Goal: Task Accomplishment & Management: Use online tool/utility

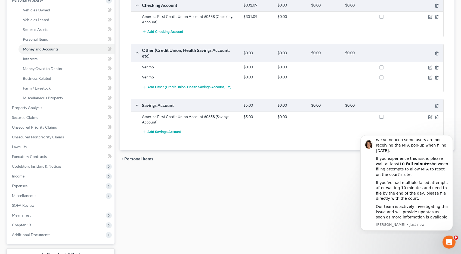
scroll to position [111, 0]
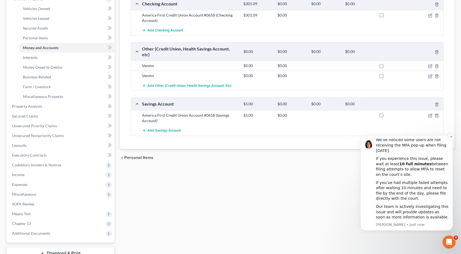
click at [380, 226] on p "[PERSON_NAME] • Just now" at bounding box center [412, 225] width 73 height 5
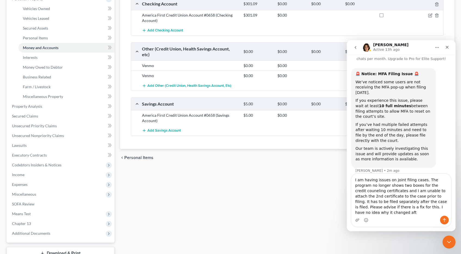
scroll to position [20, 0]
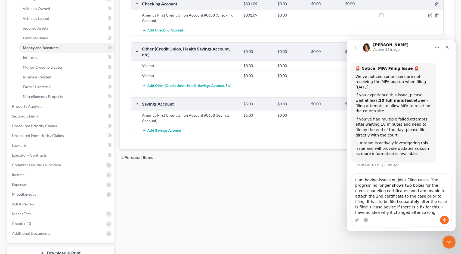
type textarea "I am having issues on joint filing cases. The program no longer shows two boxes…"
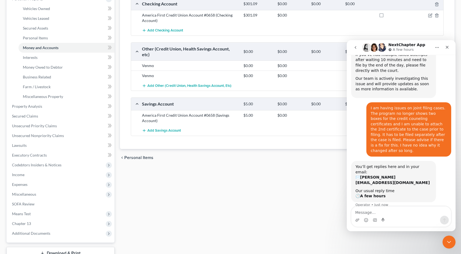
scroll to position [91, 0]
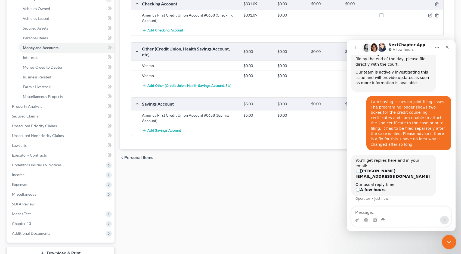
click at [450, 244] on icon "Close Intercom Messenger" at bounding box center [448, 241] width 7 height 7
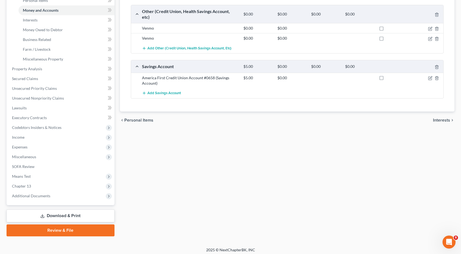
scroll to position [151, 0]
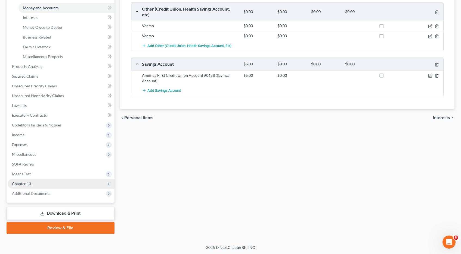
click at [19, 185] on span "Chapter 13" at bounding box center [21, 184] width 19 height 5
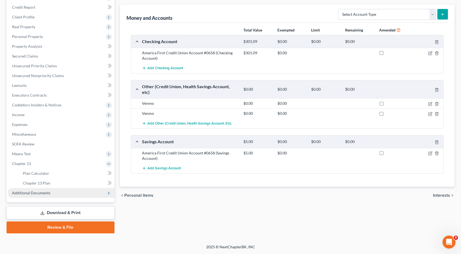
scroll to position [74, 0]
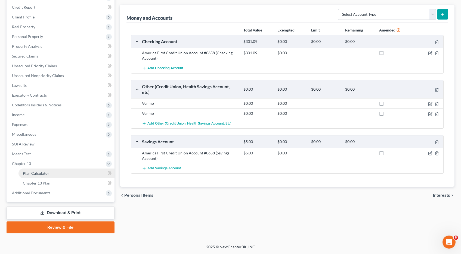
click at [43, 175] on span "Plan Calculator" at bounding box center [36, 173] width 26 height 5
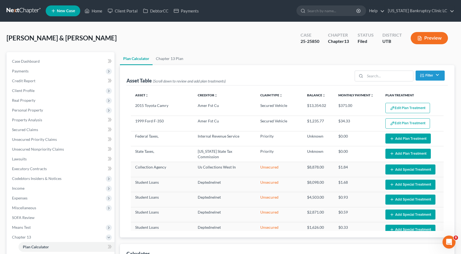
select select "47"
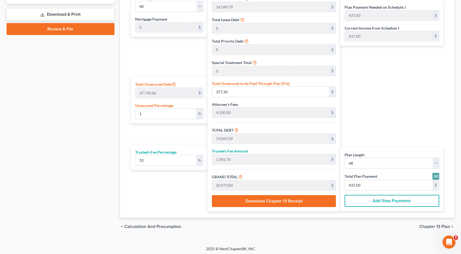
scroll to position [274, 0]
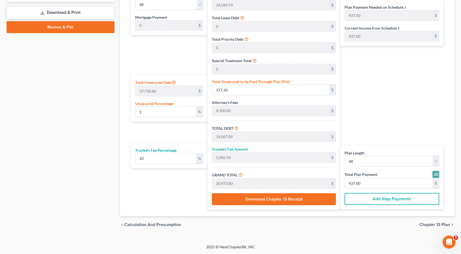
click at [429, 225] on span "Chapter 13 Plan" at bounding box center [434, 225] width 31 height 4
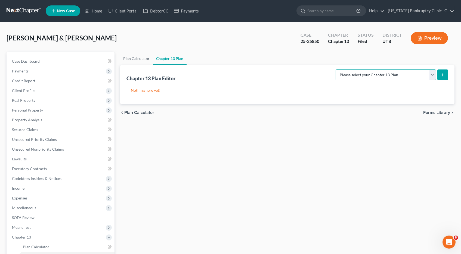
click at [434, 74] on select "Please select your Chapter 13 Plan Chapter 13 Plan - [US_STATE] Bankruptcy Clin…" at bounding box center [385, 75] width 100 height 11
select select "0"
click at [347, 70] on select "Please select your Chapter 13 Plan Chapter 13 Plan - [US_STATE] Bankruptcy Clin…" at bounding box center [385, 75] width 100 height 11
click at [443, 74] on icon "submit" at bounding box center [442, 75] width 4 height 4
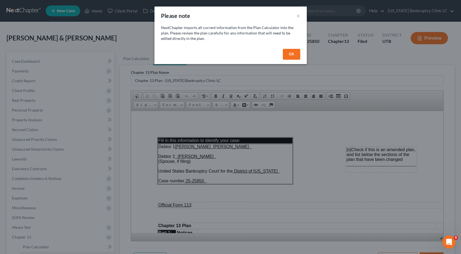
click at [294, 56] on button "OK" at bounding box center [291, 54] width 17 height 11
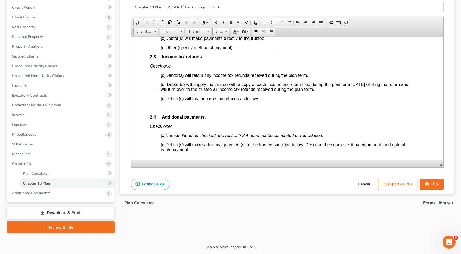
scroll to position [387, 7]
click at [164, 100] on span "[o]" at bounding box center [162, 98] width 5 height 5
drag, startPoint x: 216, startPoint y: 110, endPoint x: 159, endPoint y: 110, distance: 56.8
click at [230, 23] on span at bounding box center [231, 22] width 4 height 4
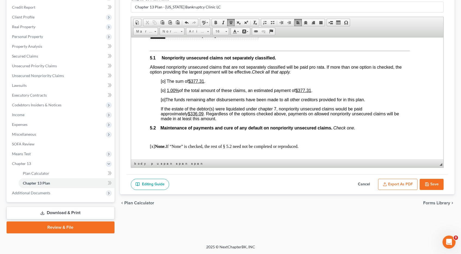
scroll to position [1148, 7]
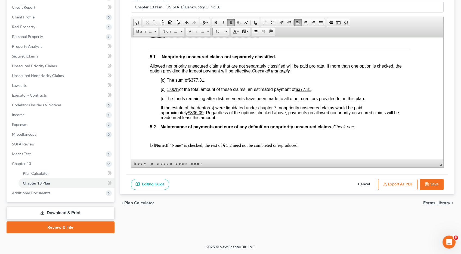
click at [163, 99] on span "[o]" at bounding box center [162, 98] width 5 height 5
drag, startPoint x: 205, startPoint y: 113, endPoint x: 192, endPoint y: 113, distance: 12.5
click at [192, 113] on u "$336.09" at bounding box center [196, 112] width 16 height 5
click at [164, 99] on span "[x ]" at bounding box center [162, 98] width 5 height 5
click at [163, 81] on span "[o]" at bounding box center [162, 80] width 5 height 5
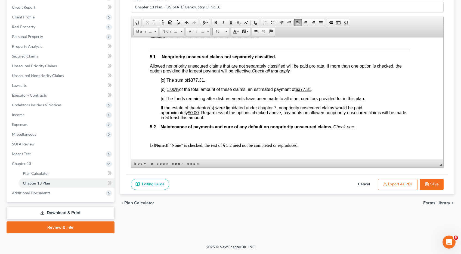
drag, startPoint x: 169, startPoint y: 89, endPoint x: 172, endPoint y: 89, distance: 3.5
click at [171, 89] on u "1.00%" at bounding box center [172, 89] width 12 height 5
drag, startPoint x: 313, startPoint y: 89, endPoint x: 302, endPoint y: 89, distance: 11.4
click at [302, 89] on u "$377.31" at bounding box center [303, 89] width 16 height 5
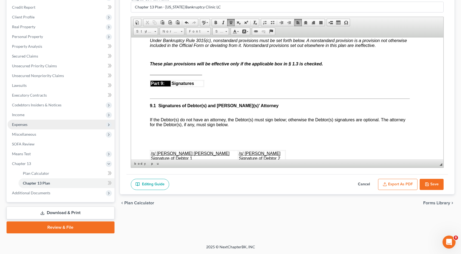
scroll to position [1501, 7]
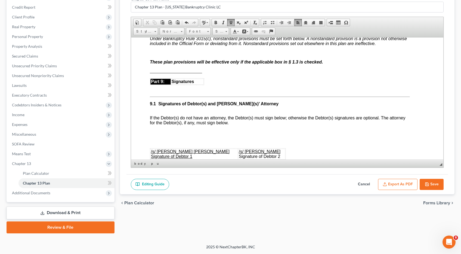
drag, startPoint x: 151, startPoint y: 52, endPoint x: 173, endPoint y: 55, distance: 21.9
click at [151, 52] on p at bounding box center [279, 52] width 260 height 5
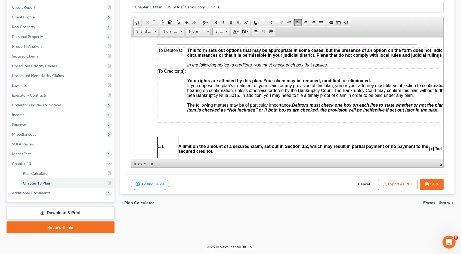
scroll to position [0, 0]
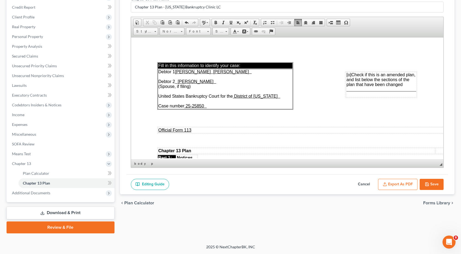
click at [393, 185] on button "Export as PDF" at bounding box center [397, 184] width 39 height 11
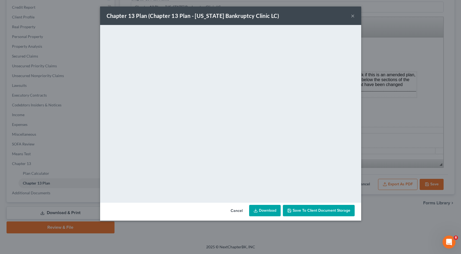
click at [292, 211] on span "Save to Client Document Storage" at bounding box center [318, 210] width 63 height 5
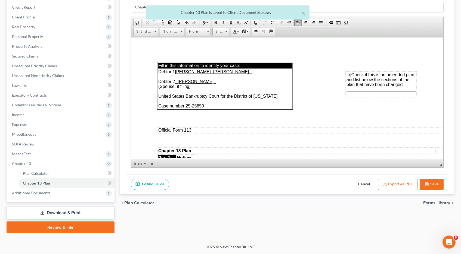
click at [431, 185] on button "Save" at bounding box center [431, 184] width 24 height 11
select select "0"
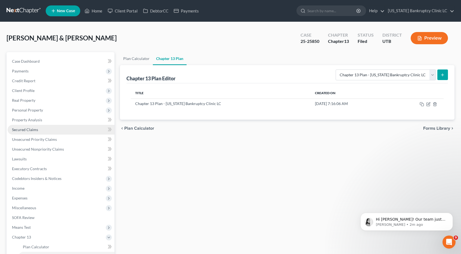
click at [29, 132] on span "Secured Claims" at bounding box center [25, 129] width 26 height 5
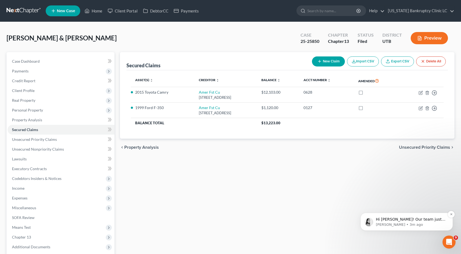
click at [415, 222] on span "Hi [PERSON_NAME]! Our team just deployed a fix for this issue this morning. Are…" at bounding box center [411, 230] width 70 height 26
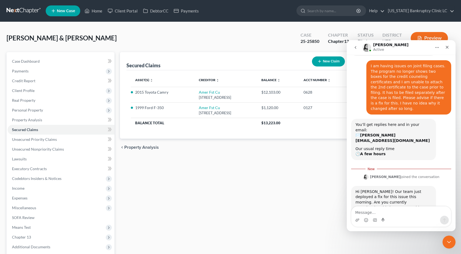
scroll to position [129, 0]
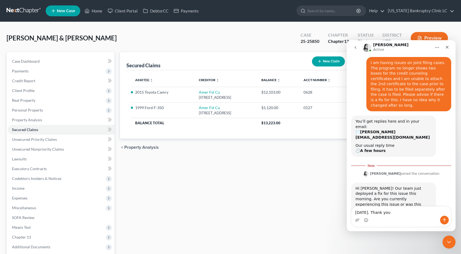
type textarea "[DATE]. Thank you."
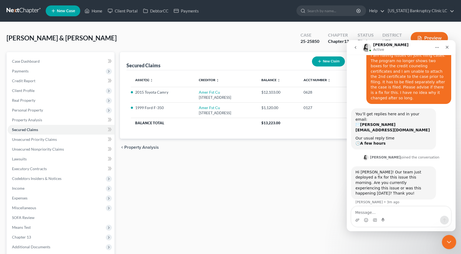
click at [447, 241] on icon "Close Intercom Messenger" at bounding box center [448, 241] width 7 height 7
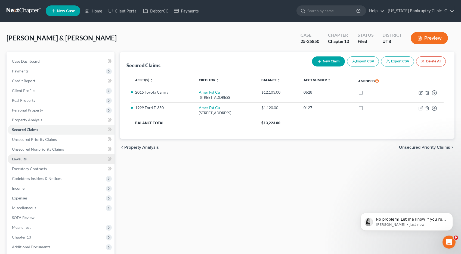
scroll to position [164, 0]
click at [449, 215] on button "Dismiss notification" at bounding box center [450, 214] width 7 height 7
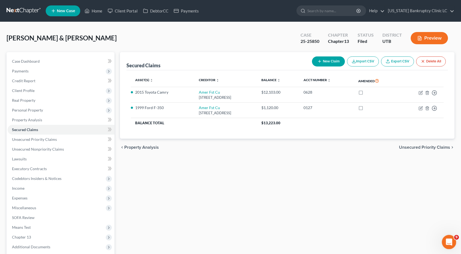
click at [444, 241] on icon "Open Intercom Messenger" at bounding box center [448, 241] width 9 height 9
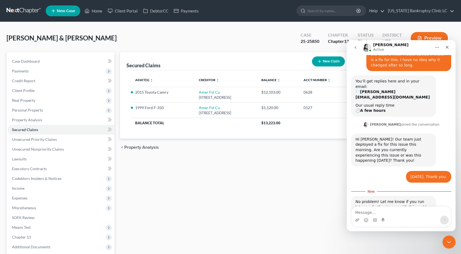
scroll to position [173, 0]
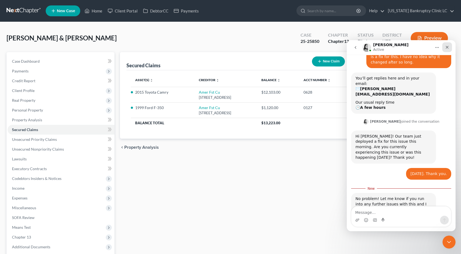
click at [449, 46] on div "Close" at bounding box center [447, 47] width 10 height 10
